Goal: Task Accomplishment & Management: Complete application form

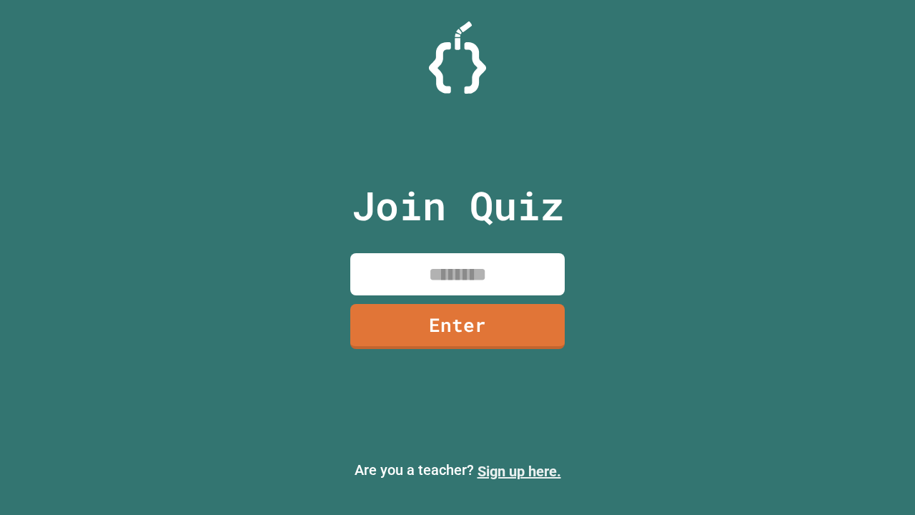
click at [519, 471] on link "Sign up here." at bounding box center [519, 470] width 84 height 17
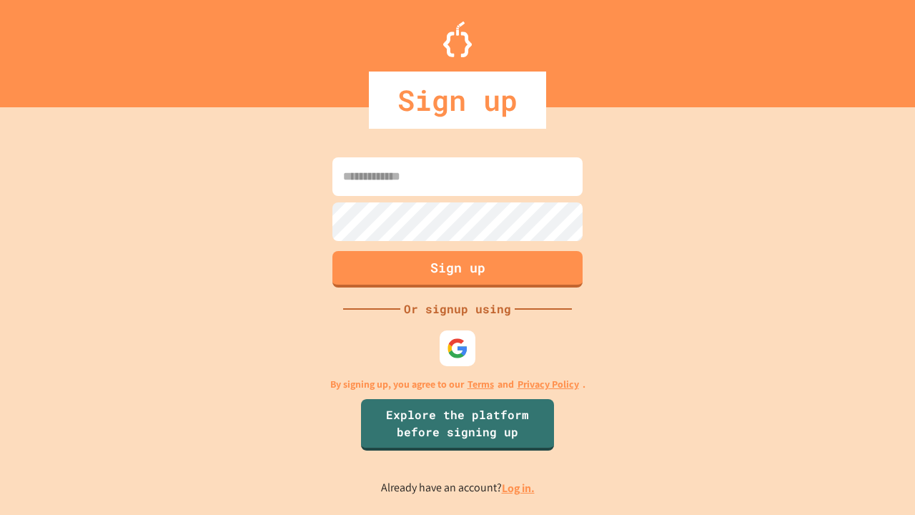
click at [519, 487] on link "Log in." at bounding box center [518, 487] width 33 height 15
